Goal: Task Accomplishment & Management: Manage account settings

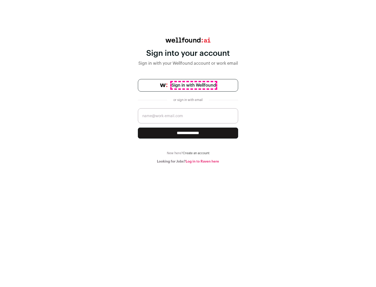
click at [193, 85] on span "Sign in with Wellfound" at bounding box center [194, 85] width 44 height 6
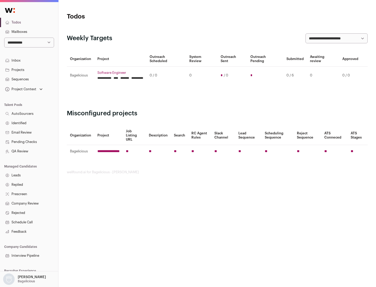
click at [29, 70] on link "Projects" at bounding box center [29, 69] width 58 height 9
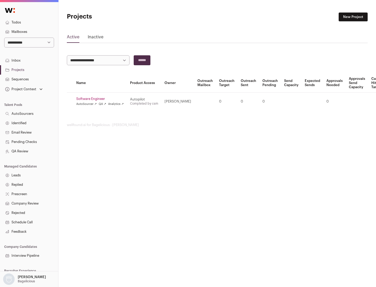
click at [102, 99] on link "Software Engineer" at bounding box center [100, 99] width 48 height 4
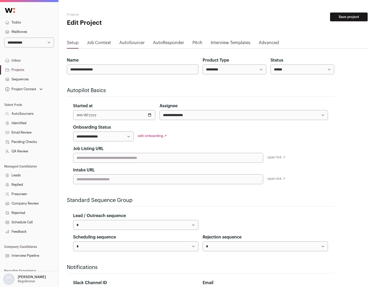
click at [349, 17] on button "Save project" at bounding box center [349, 17] width 38 height 9
